Goal: Task Accomplishment & Management: Manage account settings

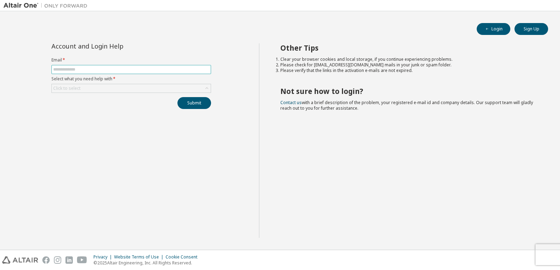
click at [71, 69] on input "text" at bounding box center [131, 70] width 156 height 6
type input "**********"
click at [99, 91] on div "Click to select" at bounding box center [131, 88] width 159 height 8
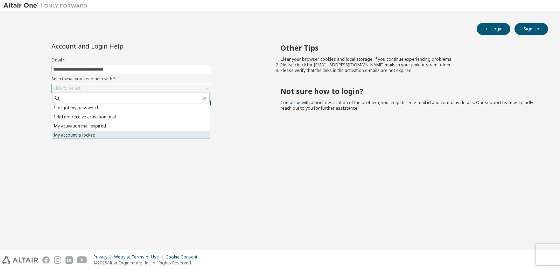
click at [88, 135] on li "My account is locked" at bounding box center [130, 135] width 157 height 9
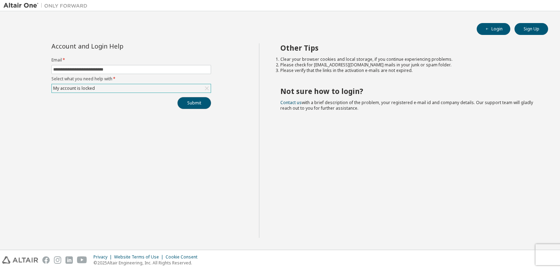
click at [193, 106] on button "Submit" at bounding box center [194, 103] width 34 height 12
click at [193, 103] on button "Submit" at bounding box center [194, 103] width 34 height 12
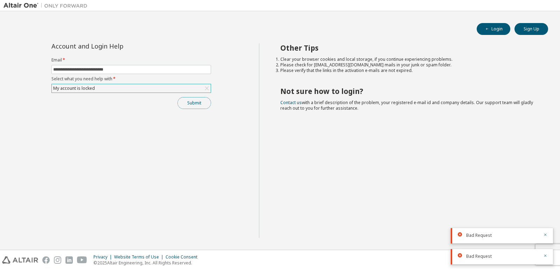
click at [198, 101] on button "Submit" at bounding box center [194, 103] width 34 height 12
click at [171, 90] on div "My account is locked" at bounding box center [131, 88] width 159 height 8
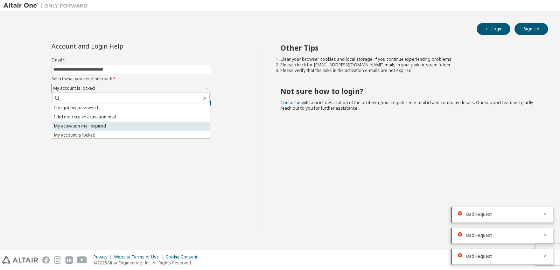
click at [137, 127] on li "My activation mail expired" at bounding box center [130, 126] width 157 height 9
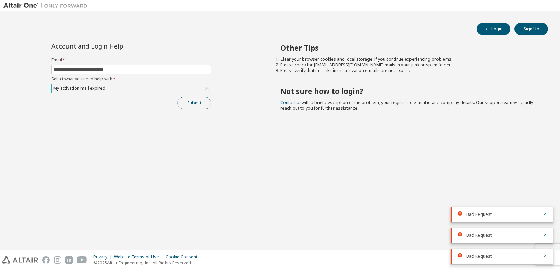
click at [197, 104] on button "Submit" at bounding box center [194, 103] width 34 height 12
click at [549, 28] on div "**********" at bounding box center [279, 131] width 553 height 232
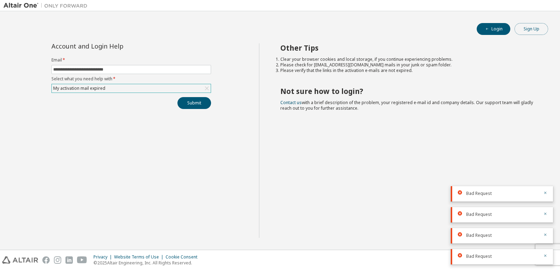
click at [536, 25] on button "Sign Up" at bounding box center [531, 29] width 34 height 12
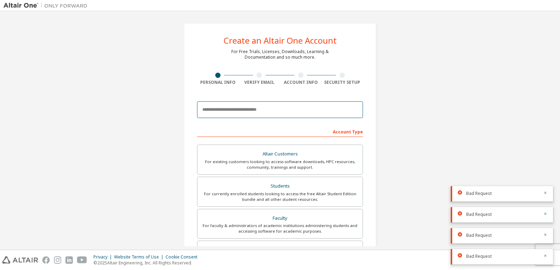
click at [294, 114] on input "email" at bounding box center [280, 109] width 166 height 17
click at [315, 109] on input "email" at bounding box center [280, 109] width 166 height 17
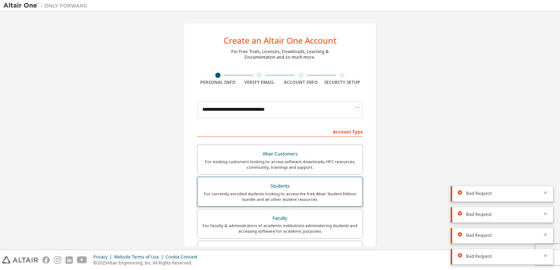
click at [269, 170] on div "For existing customers looking to access software downloads, HPC resources, com…" at bounding box center [280, 164] width 157 height 11
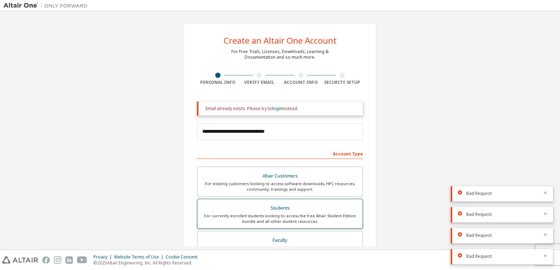
click at [268, 207] on div "Students" at bounding box center [280, 209] width 157 height 10
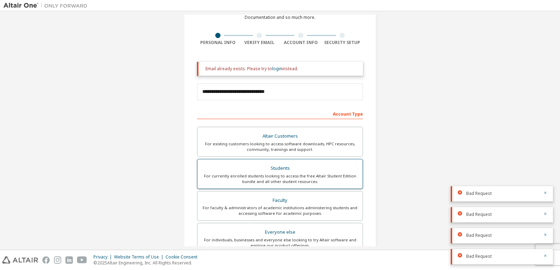
scroll to position [35, 0]
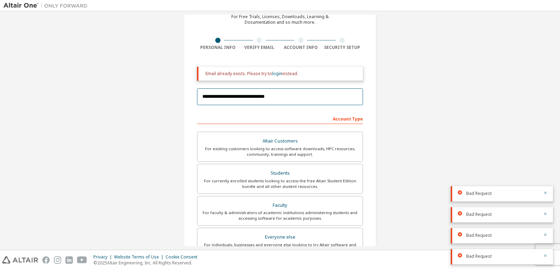
drag, startPoint x: 276, startPoint y: 98, endPoint x: 199, endPoint y: 94, distance: 76.7
click at [199, 94] on input "**********" at bounding box center [280, 97] width 166 height 17
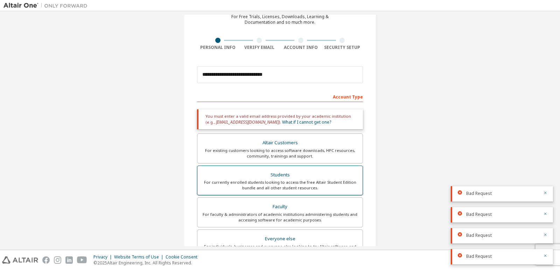
click at [303, 175] on div "Students" at bounding box center [280, 175] width 157 height 10
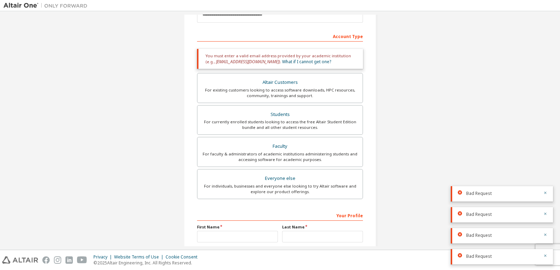
scroll to position [92, 0]
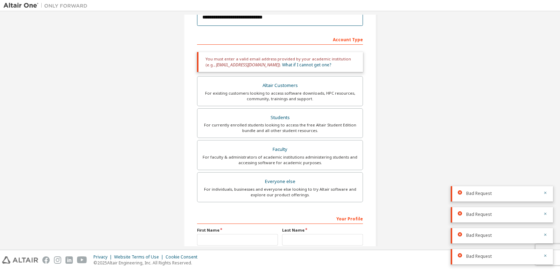
click at [290, 21] on input "**********" at bounding box center [280, 17] width 166 height 17
type input "**********"
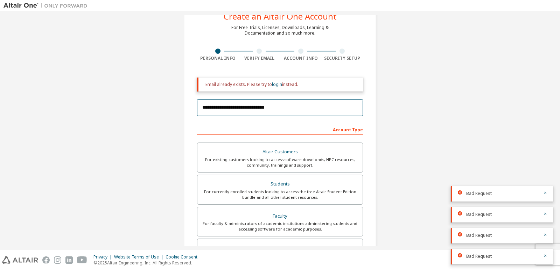
scroll to position [22, 0]
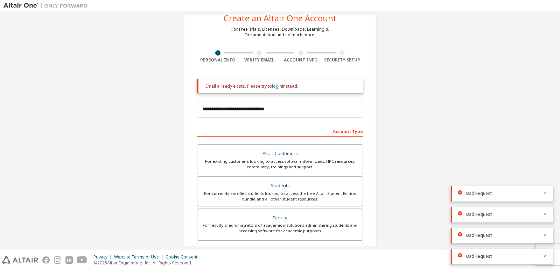
click at [277, 87] on link "login" at bounding box center [277, 86] width 10 height 6
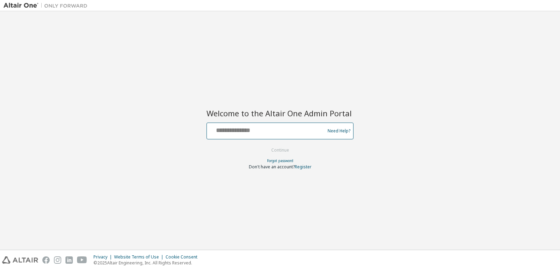
click at [240, 132] on input "text" at bounding box center [267, 130] width 114 height 10
click at [258, 134] on input "text" at bounding box center [267, 130] width 114 height 10
type input "**********"
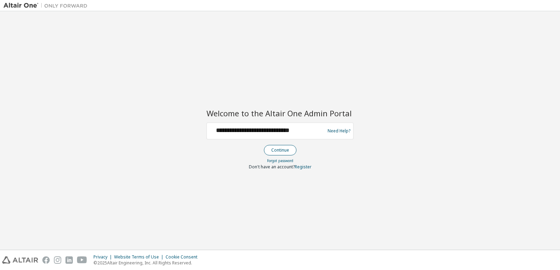
click at [281, 149] on button "Continue" at bounding box center [280, 150] width 33 height 10
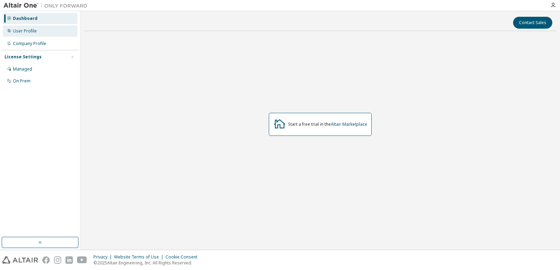
click at [58, 31] on div "User Profile" at bounding box center [40, 31] width 75 height 11
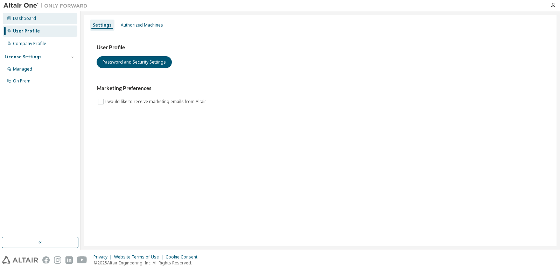
click at [23, 19] on div "Dashboard" at bounding box center [24, 19] width 23 height 6
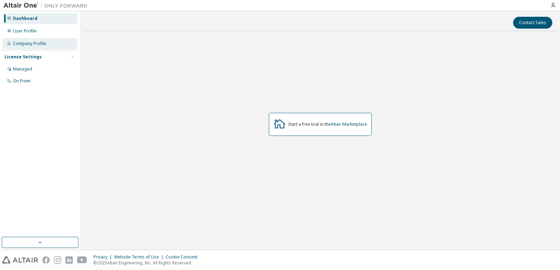
click at [29, 44] on div "Company Profile" at bounding box center [29, 44] width 33 height 6
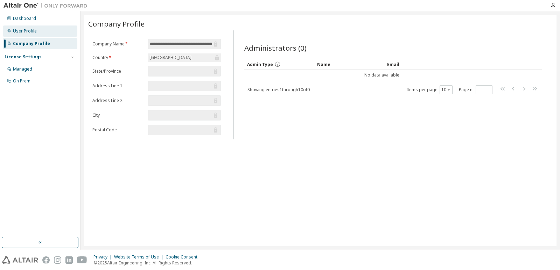
click at [26, 36] on div "User Profile" at bounding box center [40, 31] width 75 height 11
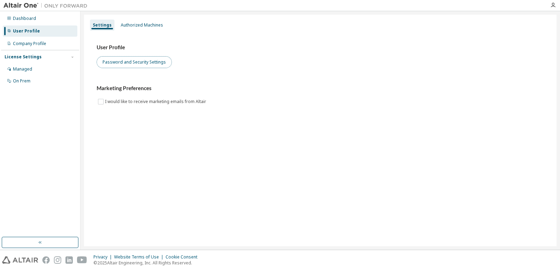
click at [111, 62] on button "Password and Security Settings" at bounding box center [134, 62] width 75 height 12
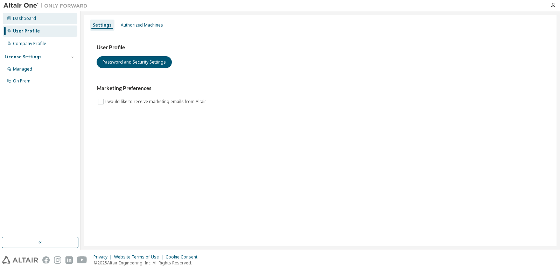
click at [42, 19] on div "Dashboard" at bounding box center [40, 18] width 75 height 11
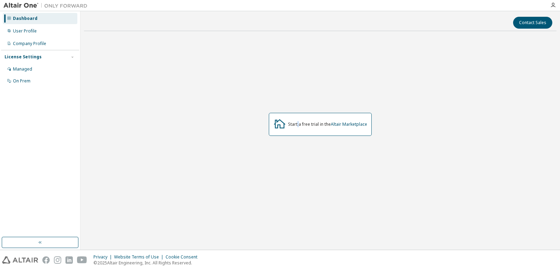
click at [298, 125] on div "Start a free trial in the Altair Marketplace" at bounding box center [327, 125] width 79 height 6
click at [332, 123] on link "Altair Marketplace" at bounding box center [349, 124] width 36 height 6
click at [50, 69] on div "Managed" at bounding box center [40, 69] width 75 height 11
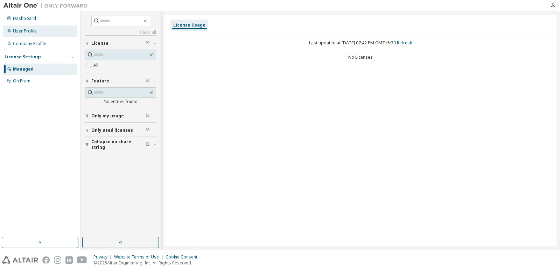
click at [43, 30] on div "User Profile" at bounding box center [40, 31] width 75 height 11
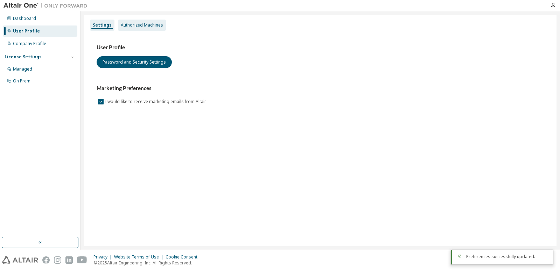
click at [134, 23] on div "Authorized Machines" at bounding box center [142, 25] width 42 height 6
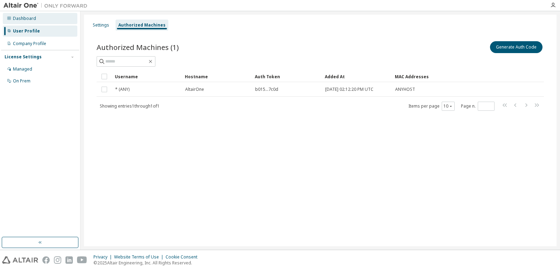
click at [44, 22] on div "Dashboard" at bounding box center [40, 18] width 75 height 11
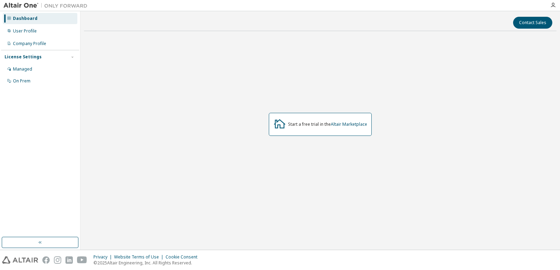
click at [72, 8] on img at bounding box center [46, 5] width 87 height 7
click at [76, 5] on img at bounding box center [46, 5] width 87 height 7
click at [49, 242] on button "button" at bounding box center [40, 242] width 77 height 11
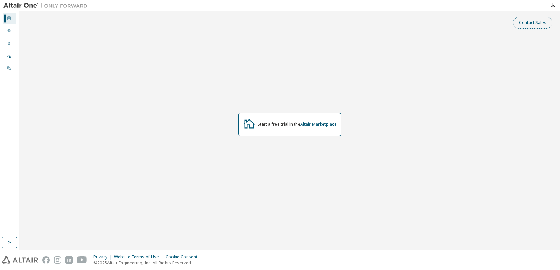
click at [526, 22] on button "Contact Sales" at bounding box center [532, 23] width 39 height 12
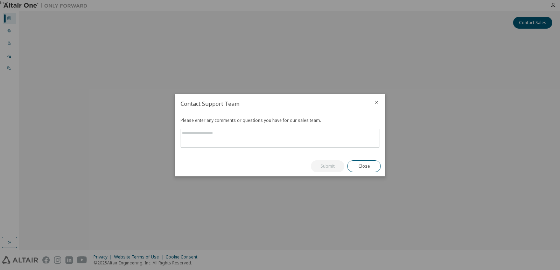
click at [378, 102] on icon "close" at bounding box center [377, 103] width 6 height 6
